Goal: Transaction & Acquisition: Purchase product/service

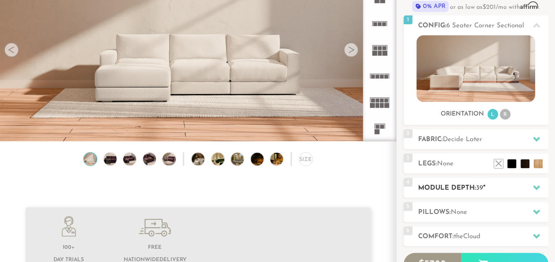
click at [533, 180] on div at bounding box center [536, 188] width 19 height 18
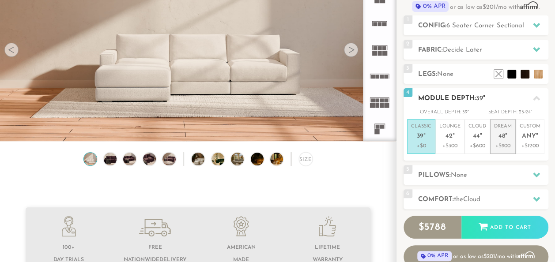
click at [502, 139] on span "48" at bounding box center [501, 137] width 7 height 8
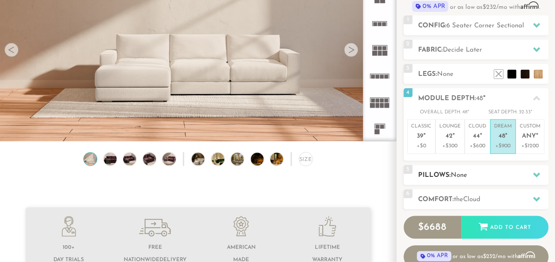
click at [527, 173] on div at bounding box center [536, 175] width 19 height 18
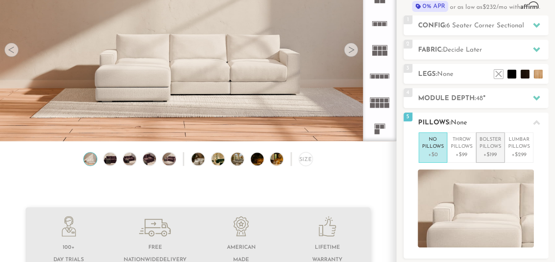
click at [490, 143] on p "Bolster Pillows" at bounding box center [490, 143] width 22 height 15
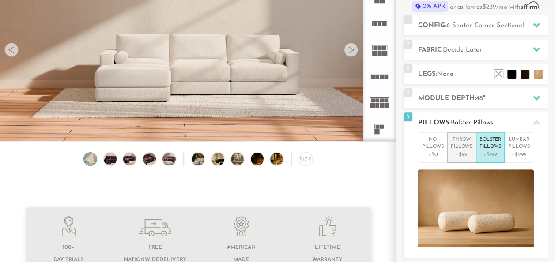
click at [452, 147] on p "Throw Pillows" at bounding box center [462, 143] width 22 height 15
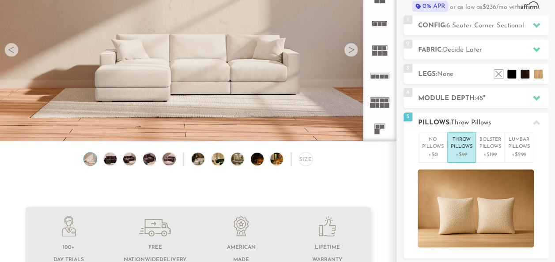
click at [534, 123] on icon at bounding box center [536, 122] width 7 height 5
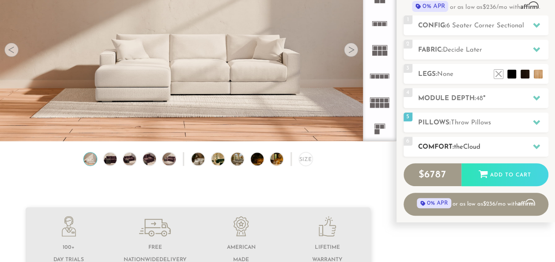
click at [524, 146] on h2 "Comfort: the Cloud" at bounding box center [483, 147] width 130 height 10
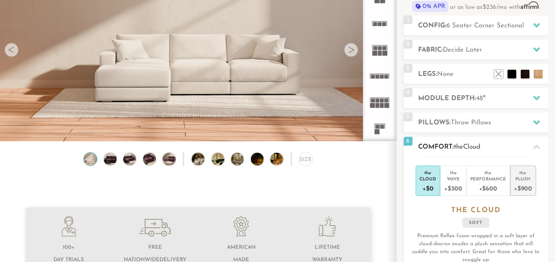
click at [524, 187] on div "+$900" at bounding box center [523, 188] width 18 height 13
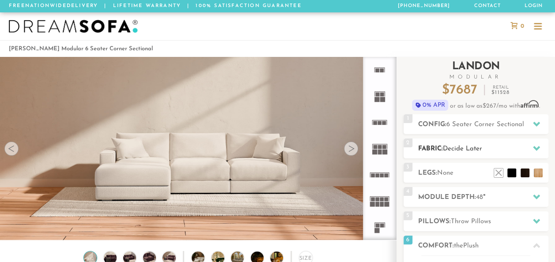
click at [508, 153] on h2 "Fabric: Decide Later" at bounding box center [483, 149] width 130 height 10
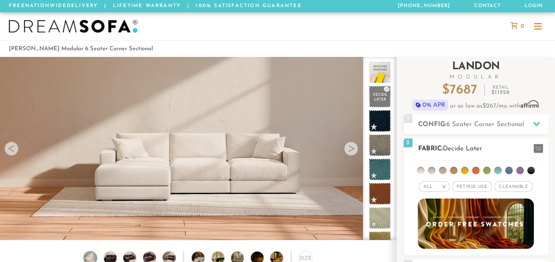
click at [518, 171] on li at bounding box center [520, 171] width 8 height 8
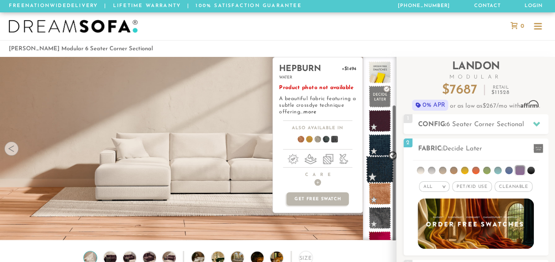
scroll to position [64, 0]
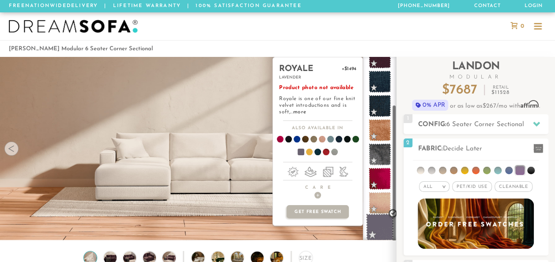
click at [386, 228] on span at bounding box center [380, 228] width 28 height 28
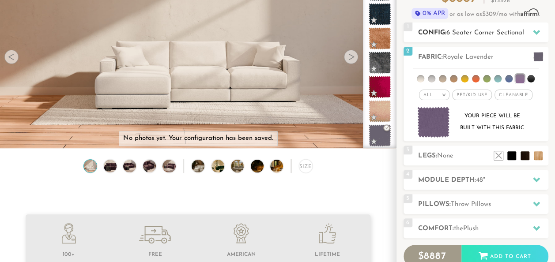
scroll to position [93, 0]
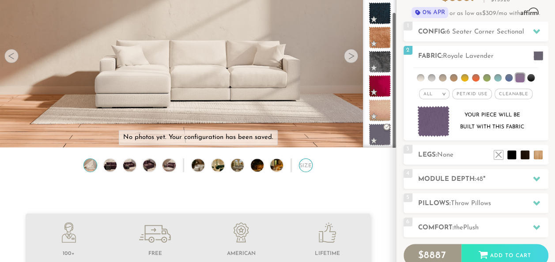
click at [303, 165] on div "Size" at bounding box center [306, 165] width 14 height 14
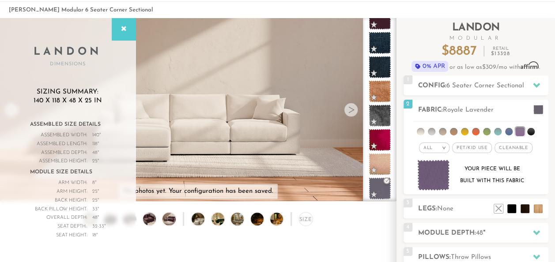
scroll to position [38, 0]
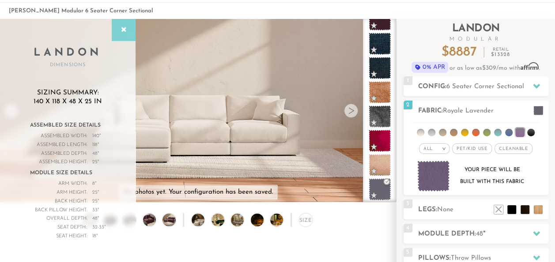
click at [124, 30] on icon at bounding box center [124, 29] width 10 height 7
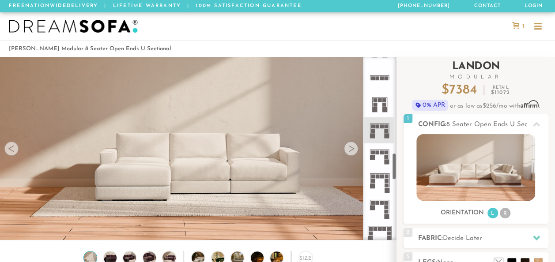
scroll to position [644, 0]
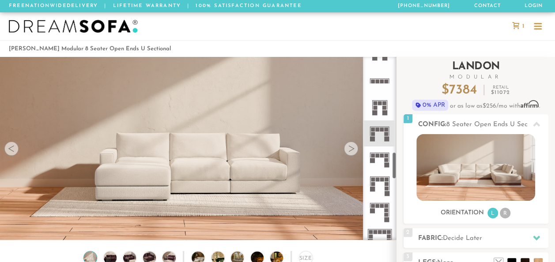
drag, startPoint x: 394, startPoint y: 121, endPoint x: 398, endPoint y: 160, distance: 38.6
click at [398, 160] on div "Introducing [PERSON_NAME] Modular $ 7384 Retail $ 11072 $ 7384 Retail $ 11072 0…" at bounding box center [475, 234] width 158 height 354
click at [380, 137] on icon at bounding box center [379, 133] width 26 height 26
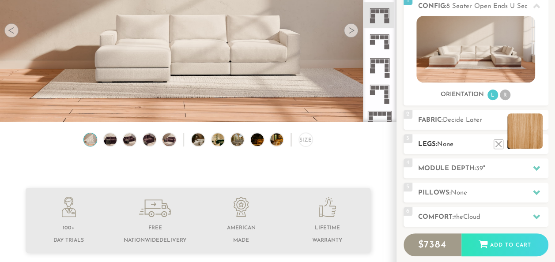
scroll to position [119, 0]
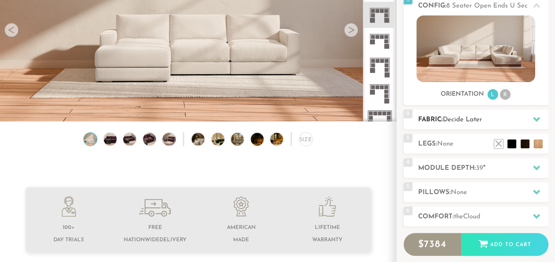
click at [538, 121] on icon at bounding box center [536, 119] width 7 height 7
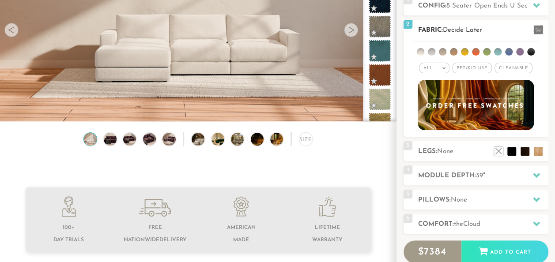
click at [520, 51] on li at bounding box center [520, 52] width 8 height 8
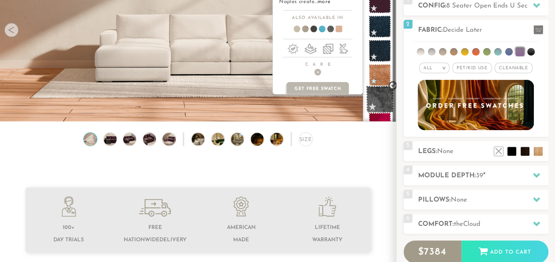
scroll to position [64, 0]
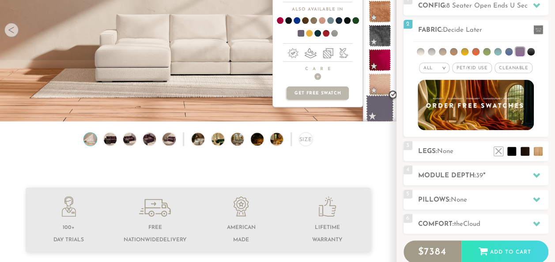
click at [375, 104] on span at bounding box center [380, 109] width 28 height 28
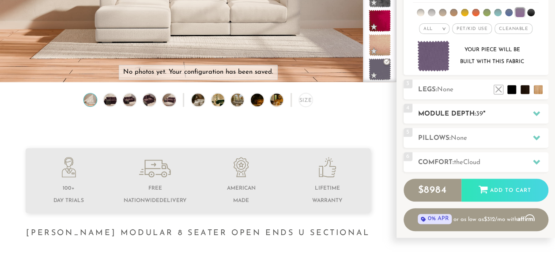
click at [518, 110] on h2 "Module Depth: 39 "" at bounding box center [483, 114] width 130 height 10
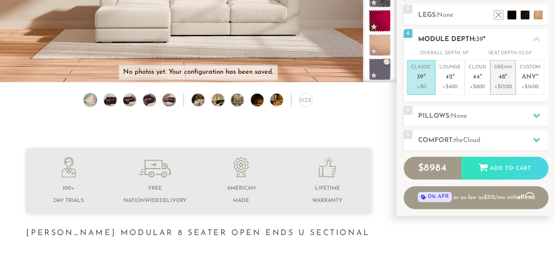
click at [506, 78] on em """ at bounding box center [506, 78] width 2 height 8
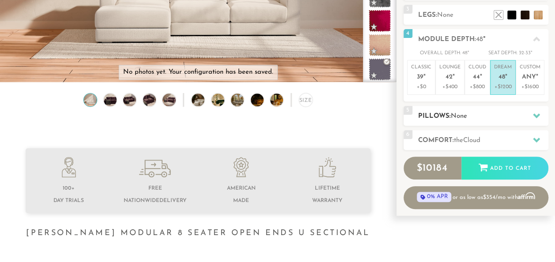
click at [526, 116] on h2 "Pillows: None" at bounding box center [483, 116] width 130 height 10
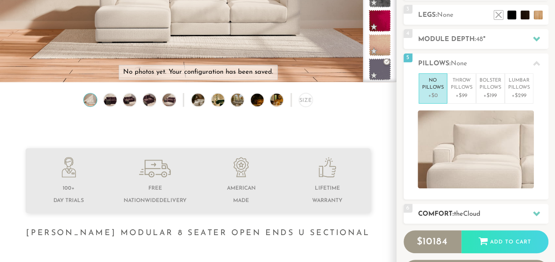
click at [525, 210] on h2 "Comfort: the Cloud" at bounding box center [483, 214] width 130 height 10
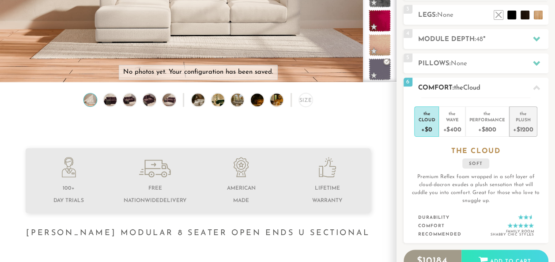
click at [523, 124] on div "+$1200" at bounding box center [523, 129] width 20 height 13
